Goal: Find specific page/section: Find specific page/section

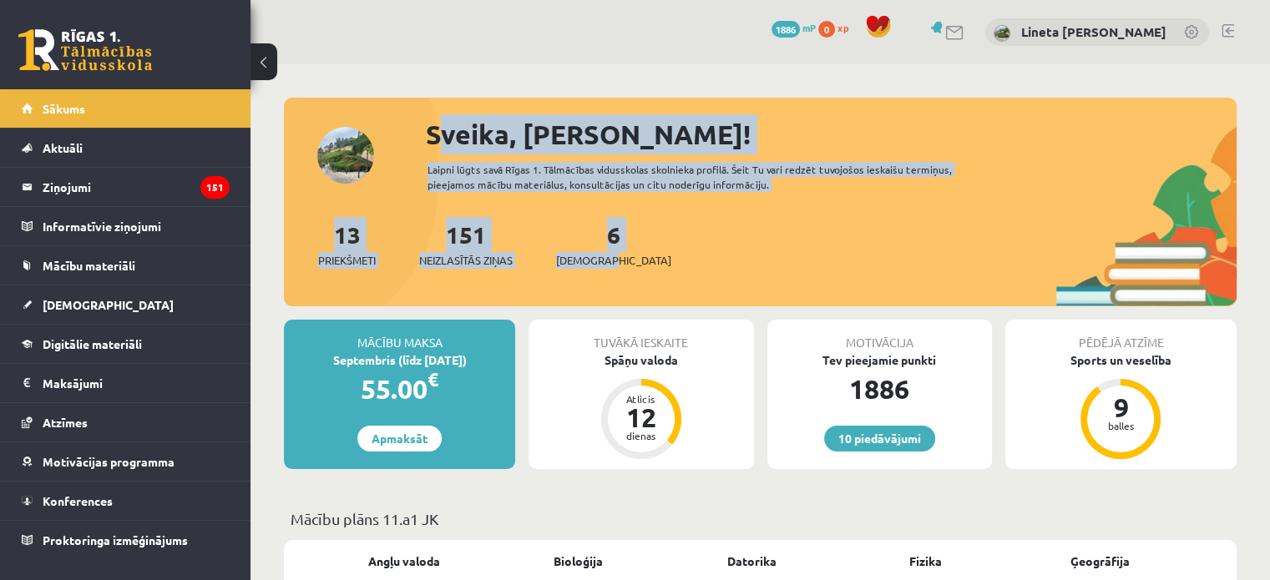
drag, startPoint x: 421, startPoint y: 133, endPoint x: 674, endPoint y: 258, distance: 282.4
click at [674, 258] on div "Sveika, [PERSON_NAME]! Laipni lūgts savā Rīgas 1. Tālmācības vidusskolas skolni…" at bounding box center [760, 210] width 953 height 192
click at [674, 258] on div "13 Priekšmeti 151 Neizlasītās ziņas 6 Ieskaites" at bounding box center [760, 261] width 953 height 89
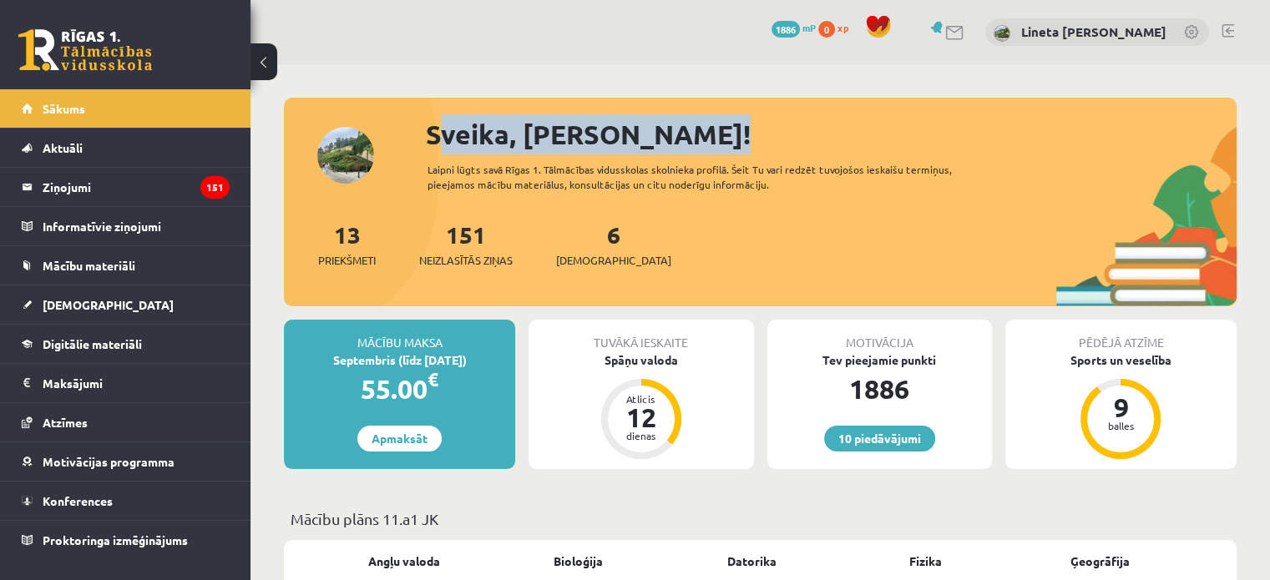
drag, startPoint x: 685, startPoint y: 124, endPoint x: 418, endPoint y: 143, distance: 267.1
click at [418, 143] on div "Sveika, [PERSON_NAME]! Laipni lūgts savā Rīgas 1. Tālmācības vidusskolas skolni…" at bounding box center [760, 210] width 953 height 192
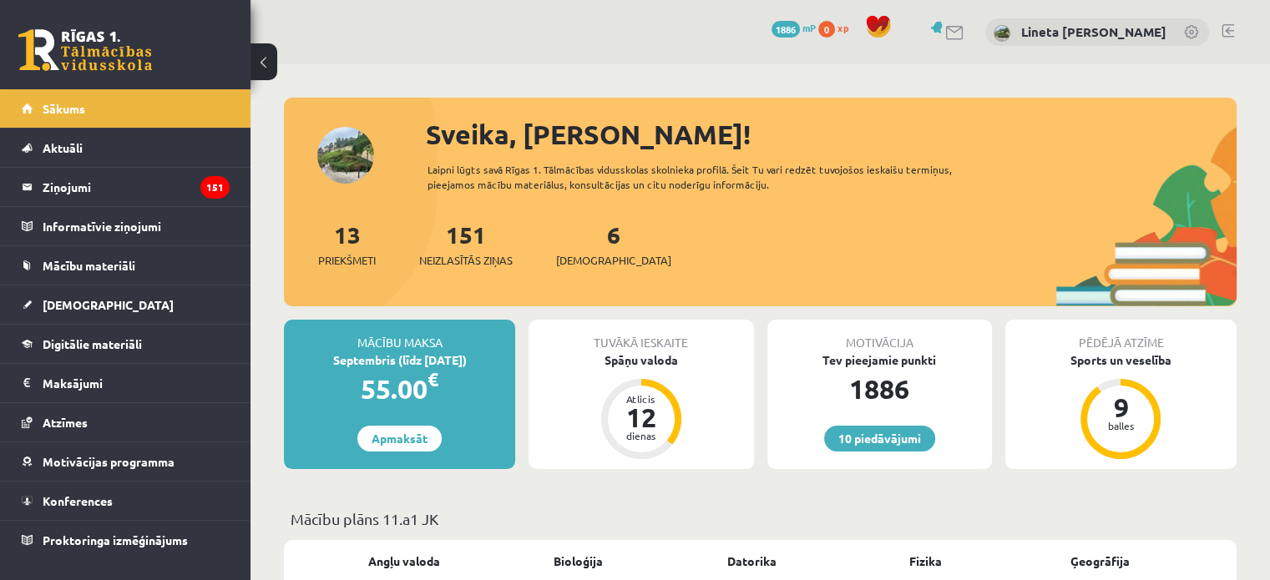
drag, startPoint x: 424, startPoint y: 133, endPoint x: 837, endPoint y: 249, distance: 428.6
click at [837, 249] on div "Sveika, [PERSON_NAME]! Laipni lūgts savā Rīgas 1. Tālmācības vidusskolas skolni…" at bounding box center [760, 210] width 953 height 192
click at [837, 249] on div "13 Priekšmeti 151 Neizlasītās ziņas 6 Ieskaites" at bounding box center [760, 261] width 953 height 89
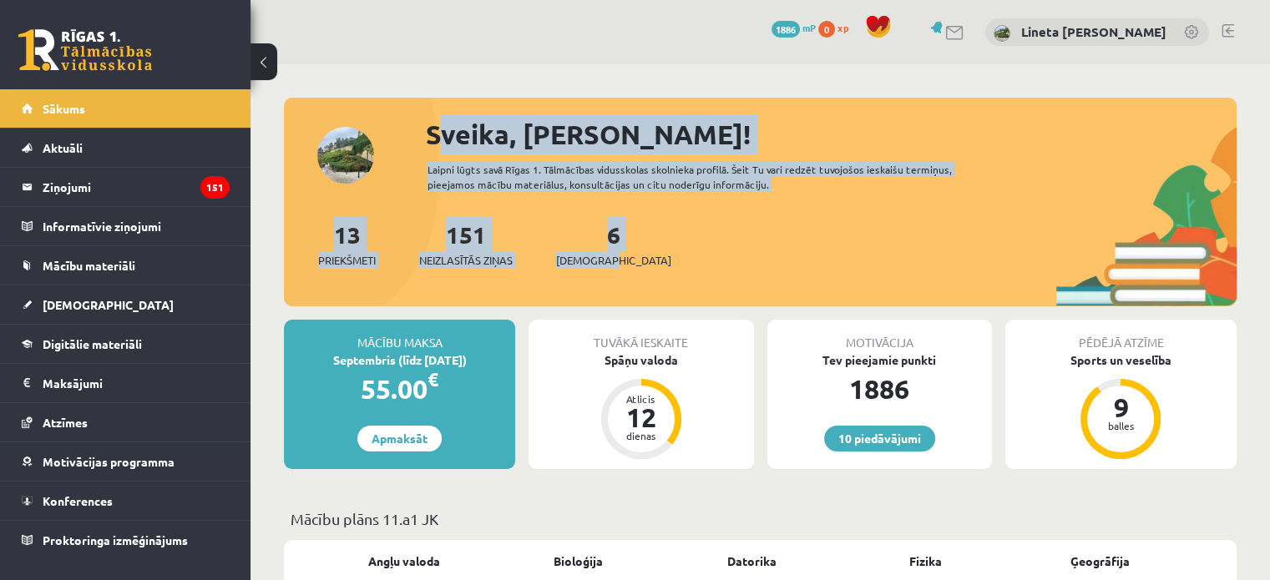
drag, startPoint x: 421, startPoint y: 126, endPoint x: 707, endPoint y: 266, distance: 319.0
click at [707, 266] on div "Sveika, Lineta Linda! Laipni lūgts savā Rīgas 1. Tālmācības vidusskolas skolnie…" at bounding box center [760, 210] width 953 height 192
click at [707, 266] on div "13 Priekšmeti 151 Neizlasītās ziņas 6 Ieskaites" at bounding box center [760, 261] width 953 height 89
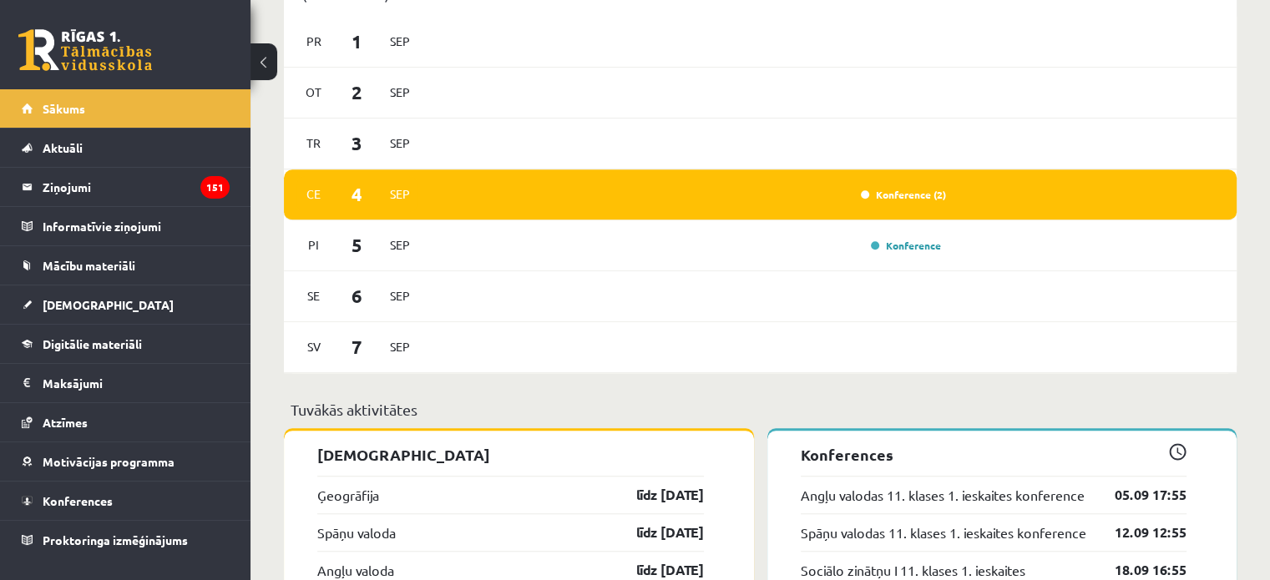
scroll to position [1113, 0]
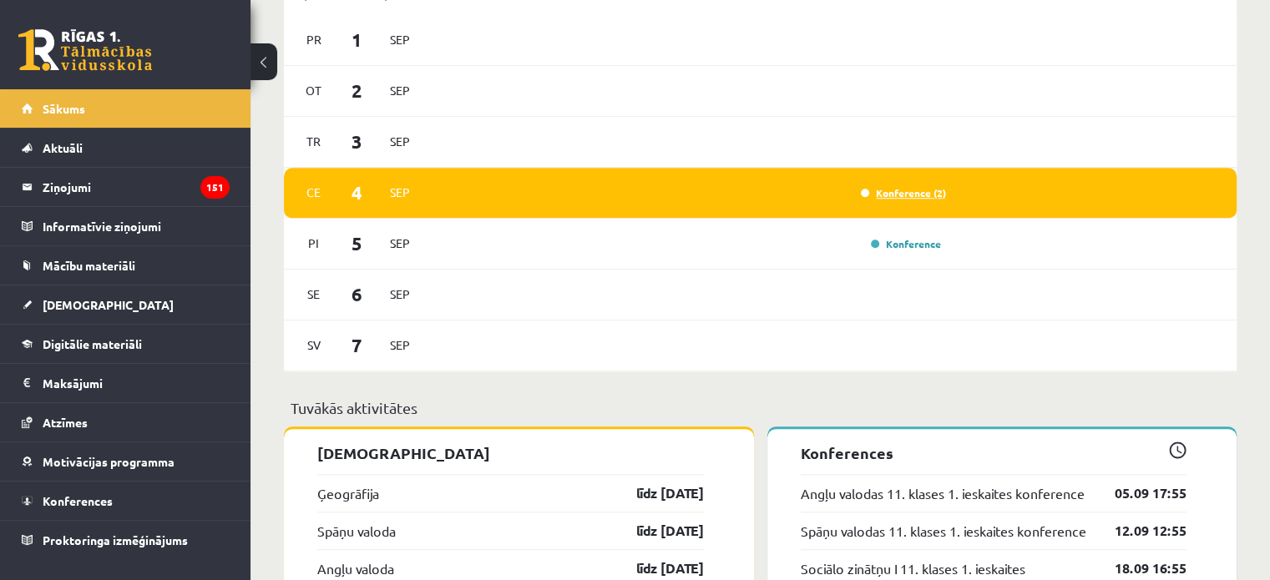
click at [900, 194] on link "Konference (2)" at bounding box center [903, 192] width 85 height 13
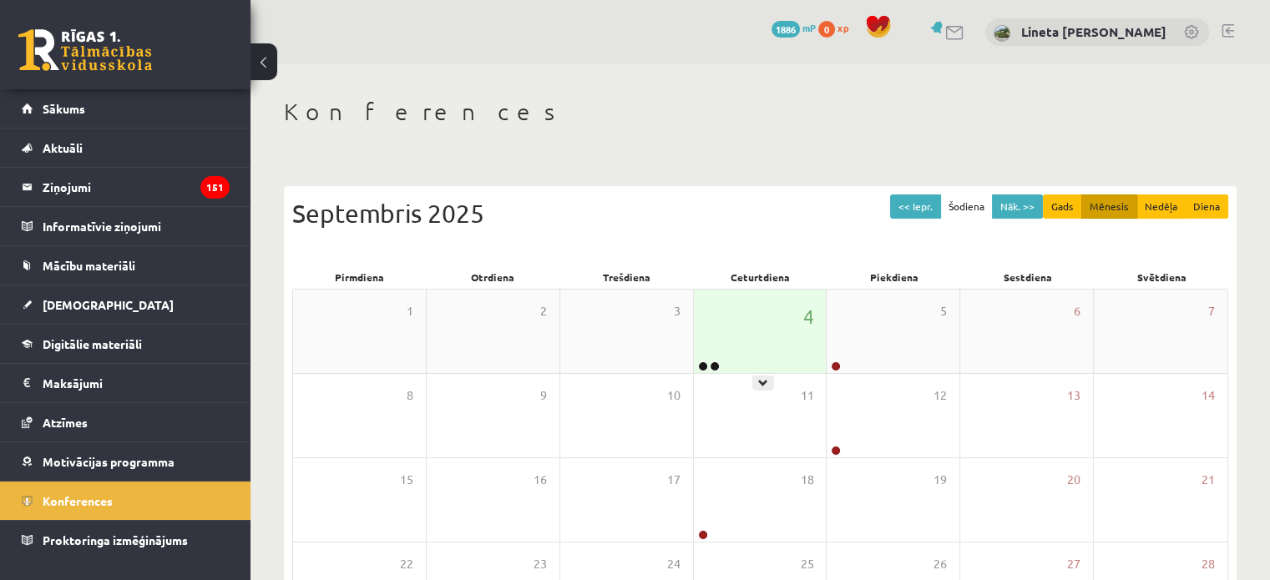
click at [762, 378] on icon at bounding box center [763, 383] width 10 height 10
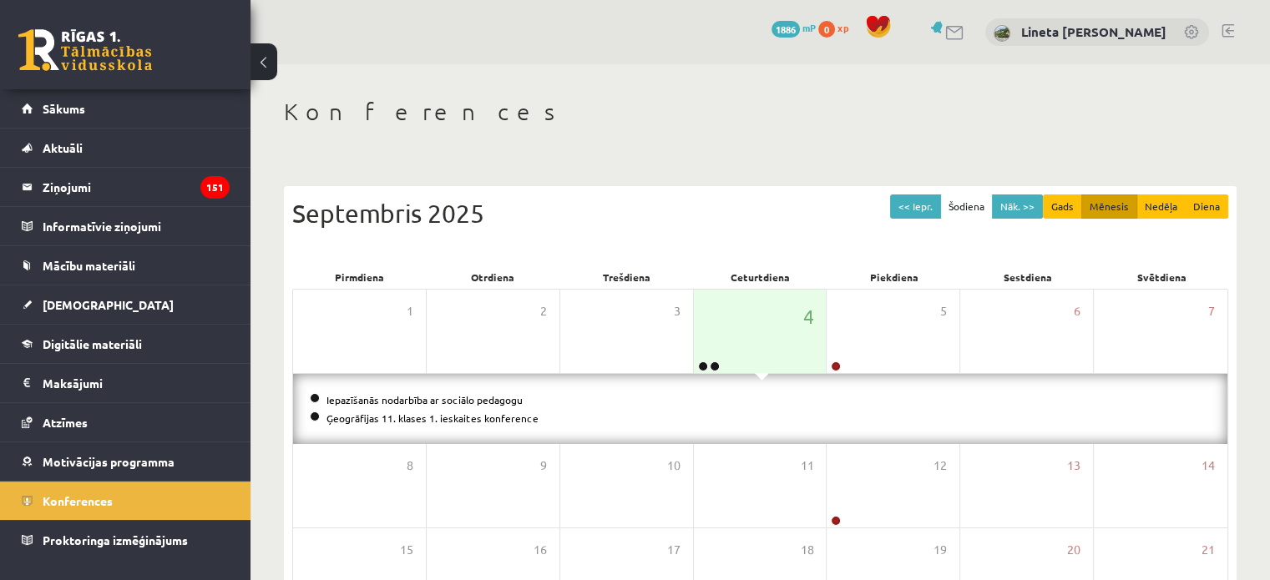
click at [762, 126] on div "Konferences" at bounding box center [760, 114] width 953 height 33
